Goal: Find specific page/section: Find specific page/section

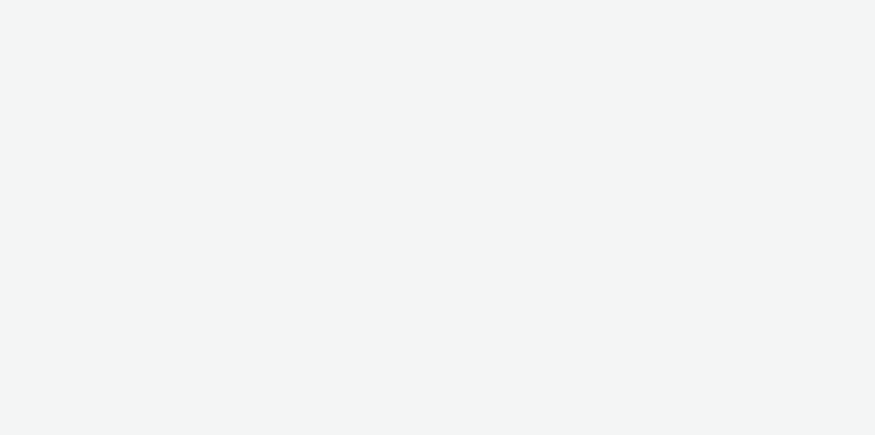
select select "f97d6638-e0a1-4f7a-bf46-55015878e29e"
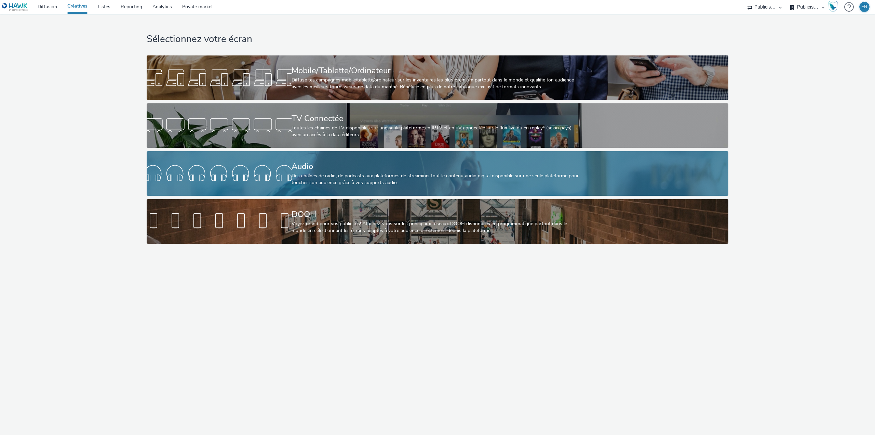
click at [301, 170] on div "Audio" at bounding box center [437, 166] width 290 height 12
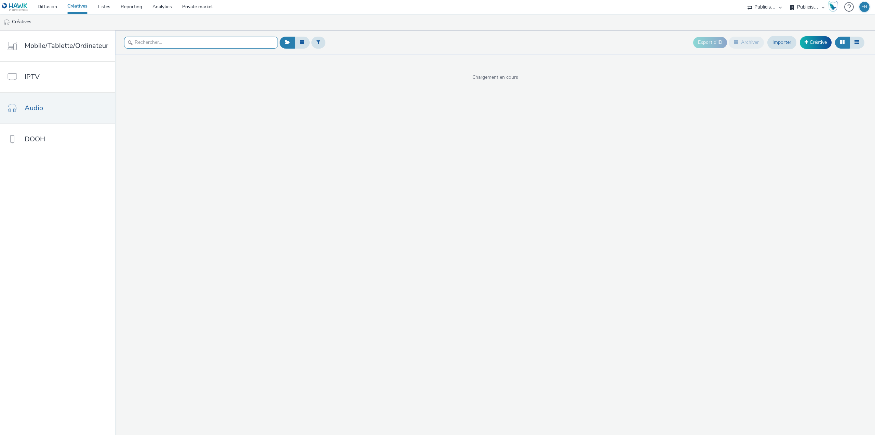
click at [179, 45] on input "text" at bounding box center [201, 43] width 154 height 12
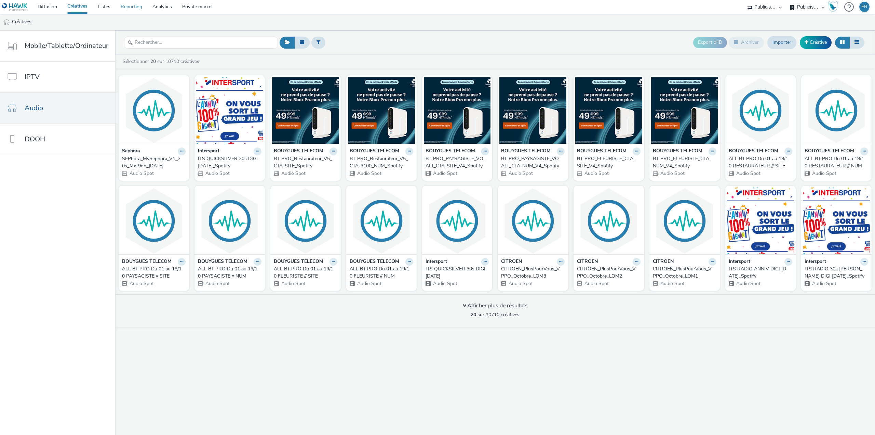
click at [127, 6] on link "Reporting" at bounding box center [132, 7] width 32 height 14
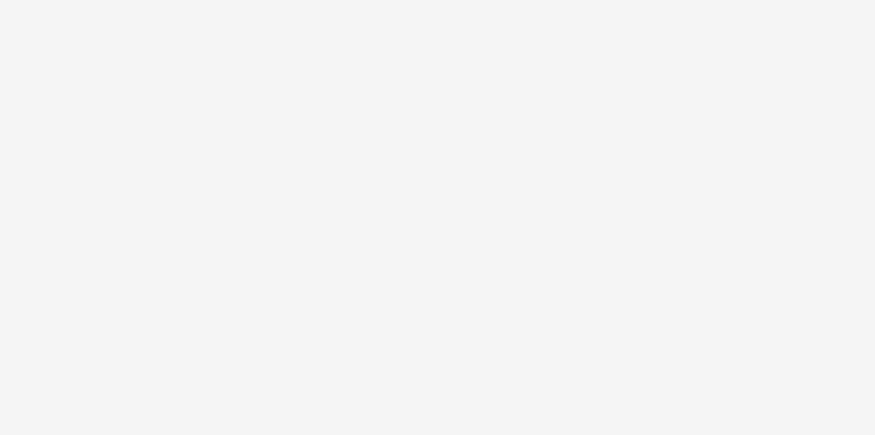
select select "f97d6638-e0a1-4f7a-bf46-55015878e29e"
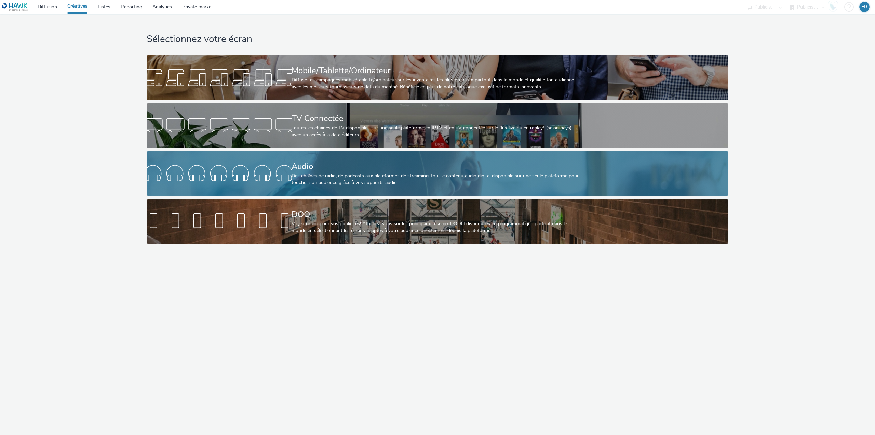
click at [252, 164] on div at bounding box center [219, 173] width 145 height 22
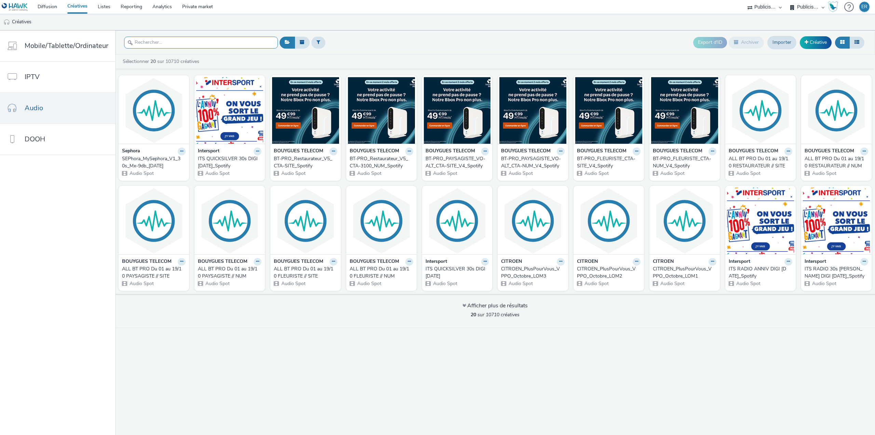
click at [165, 43] on input "text" at bounding box center [201, 43] width 154 height 12
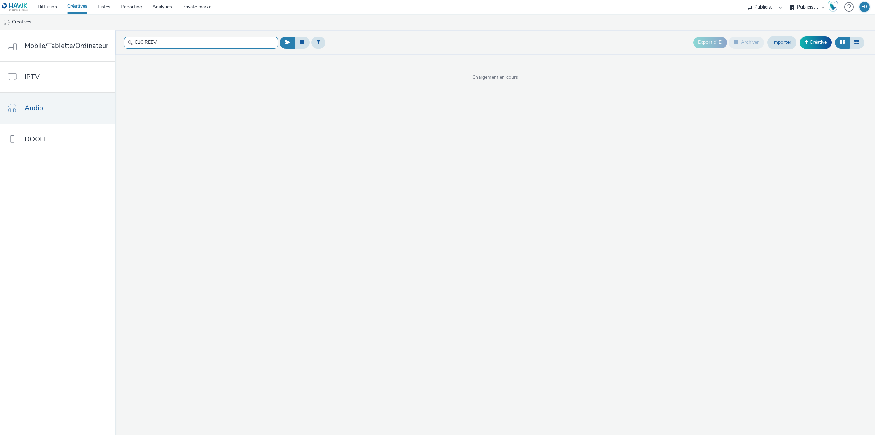
type input "C10 REEV"
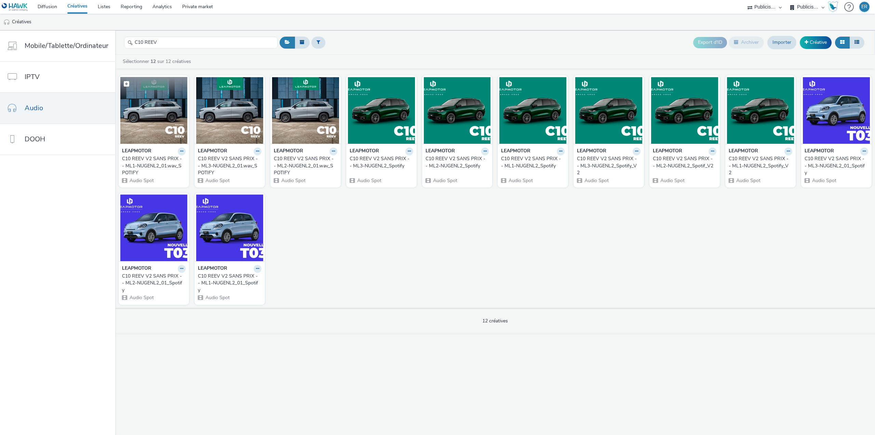
click at [156, 116] on img at bounding box center [153, 110] width 67 height 67
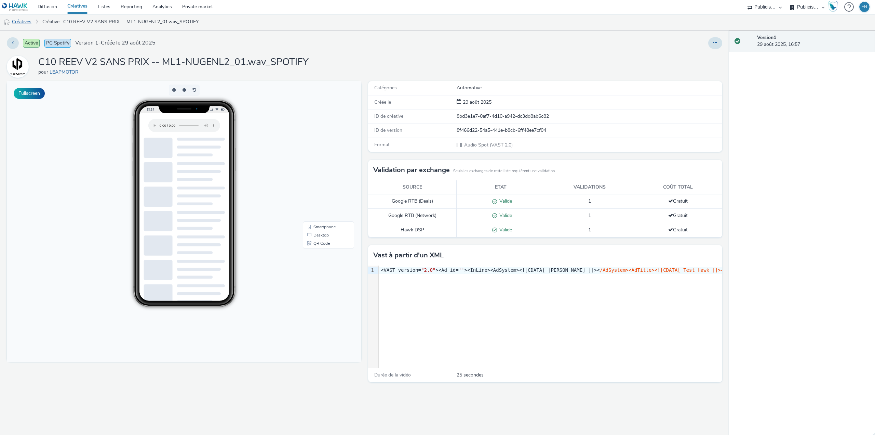
click at [27, 22] on link "Créatives" at bounding box center [17, 22] width 35 height 16
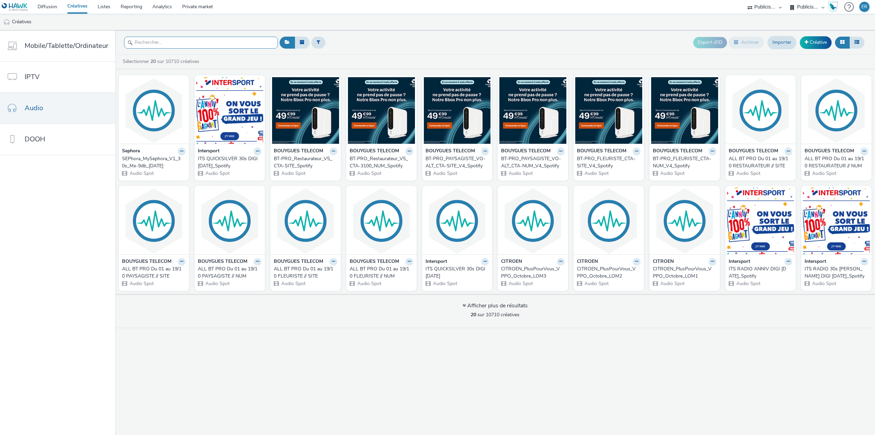
click at [206, 40] on input "text" at bounding box center [201, 43] width 154 height 12
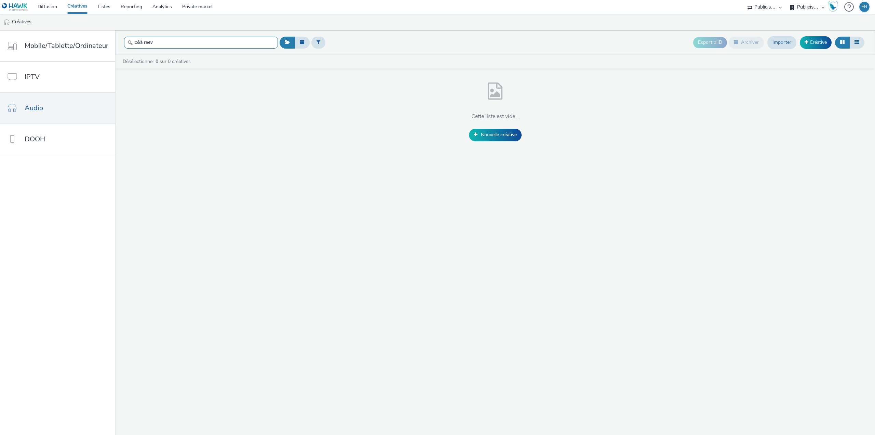
drag, startPoint x: 143, startPoint y: 44, endPoint x: 116, endPoint y: 46, distance: 26.7
click at [116, 46] on header "c&à reev Export d'ID Archiver Importer Créative" at bounding box center [495, 42] width 760 height 24
type input "reev"
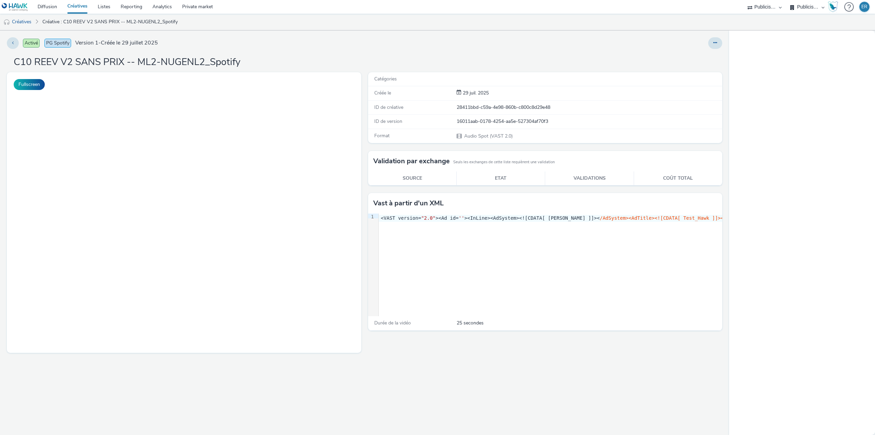
select select "f97d6638-e0a1-4f7a-bf46-55015878e29e"
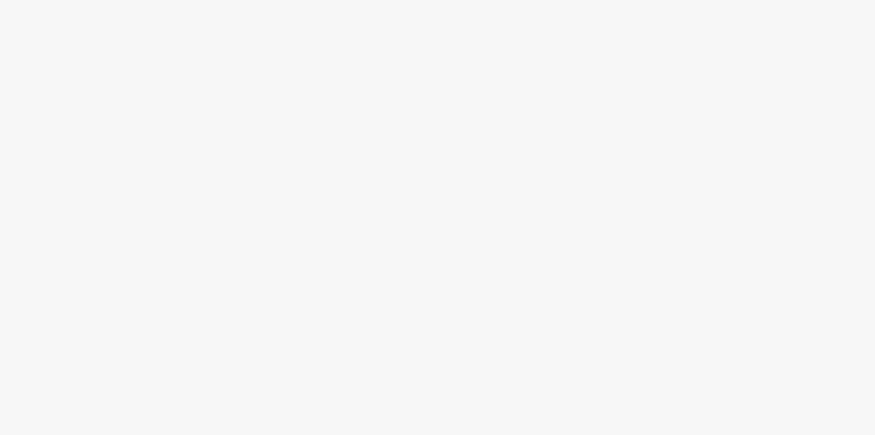
select select "f97d6638-e0a1-4f7a-bf46-55015878e29e"
